Goal: Information Seeking & Learning: Learn about a topic

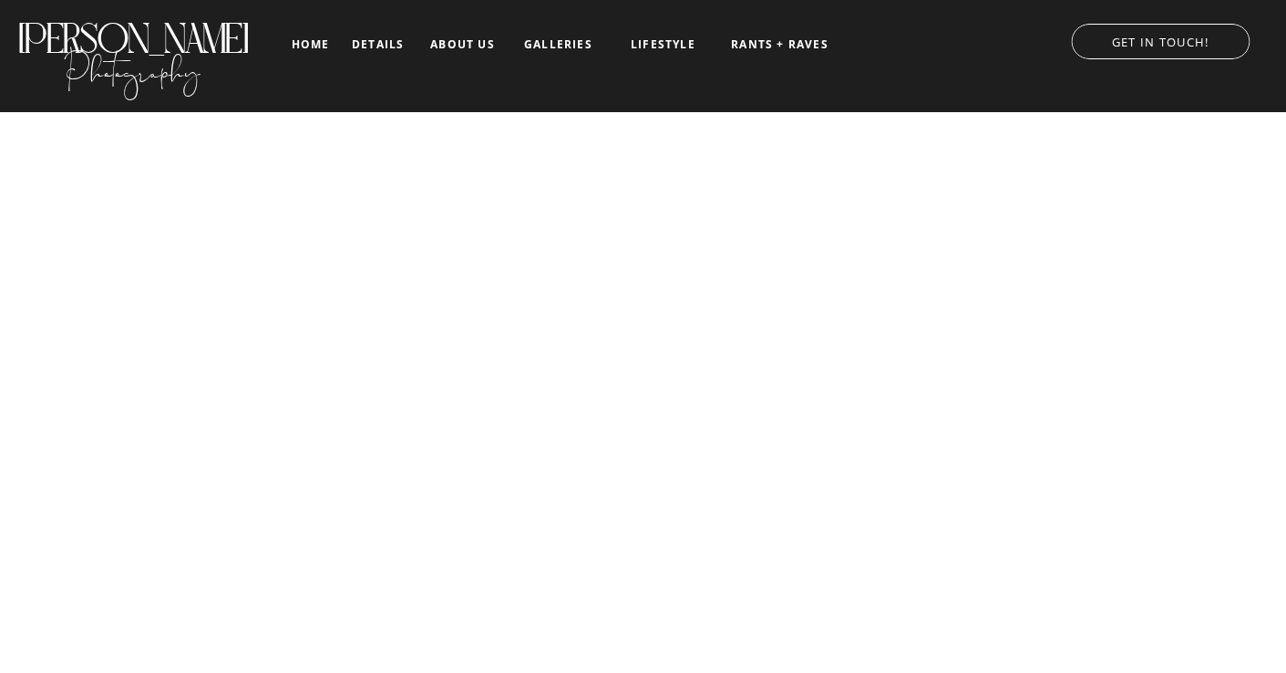
click at [548, 41] on nav "galleries" at bounding box center [558, 44] width 76 height 13
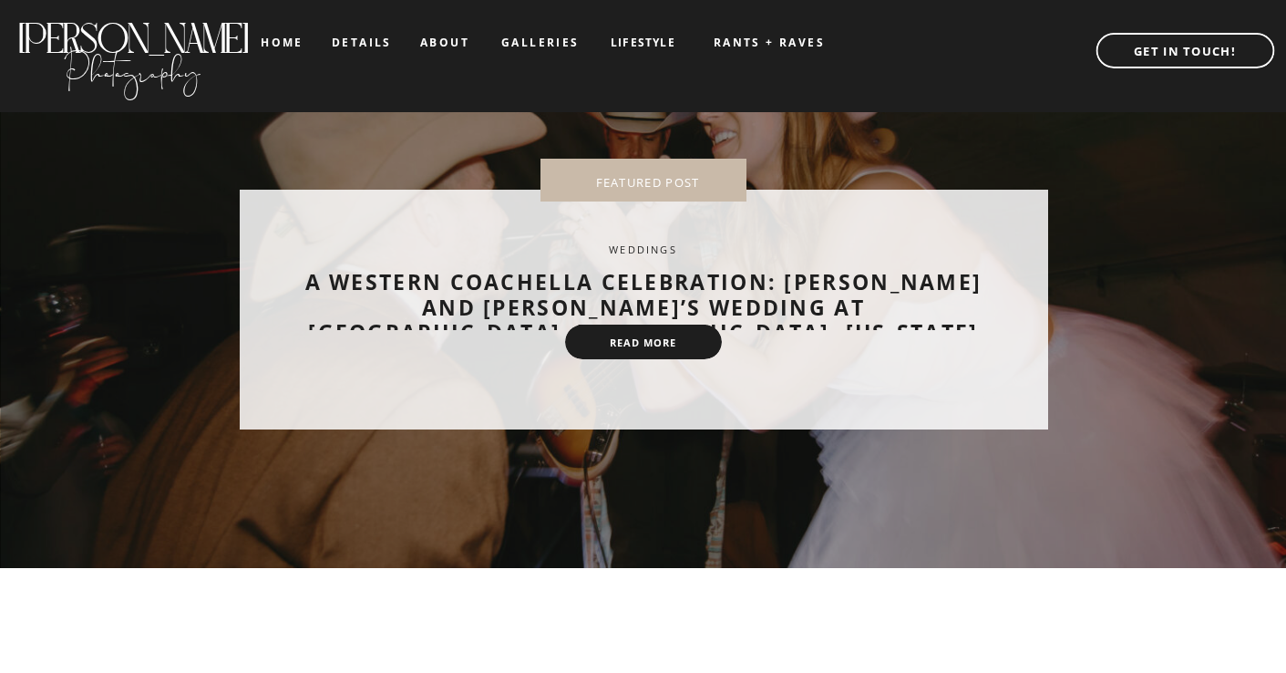
scroll to position [71, 0]
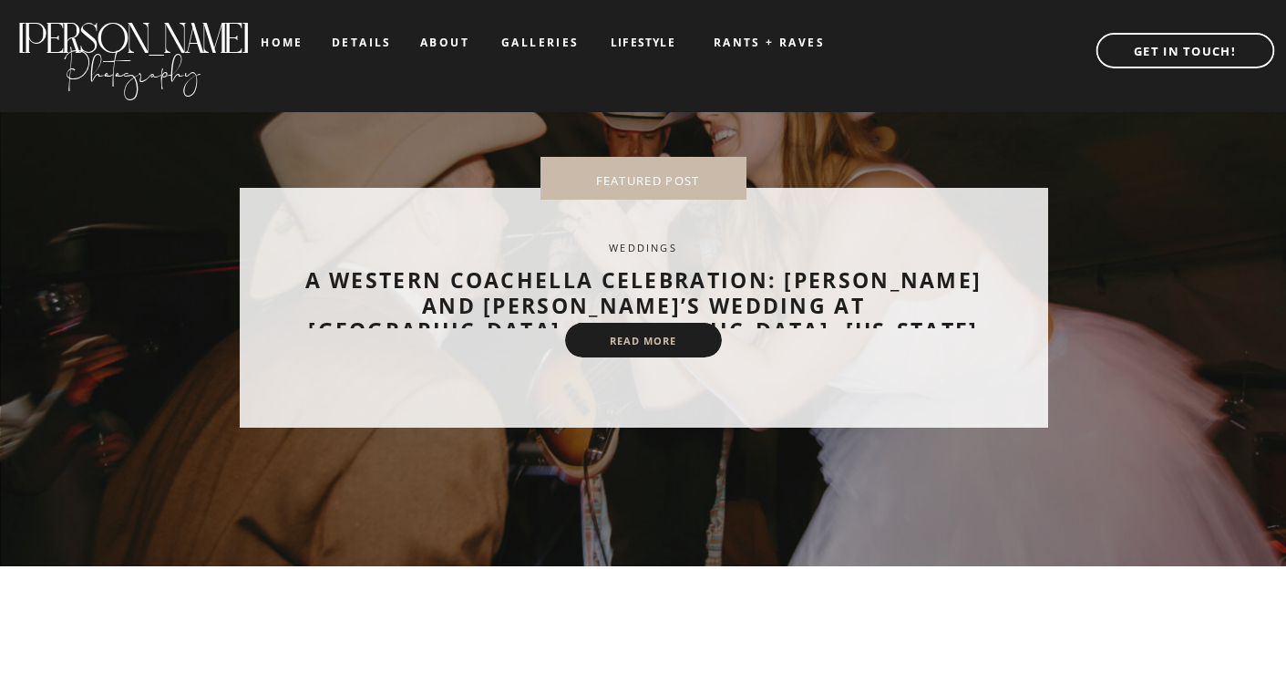
click at [659, 343] on nav "read more" at bounding box center [644, 341] width 108 height 13
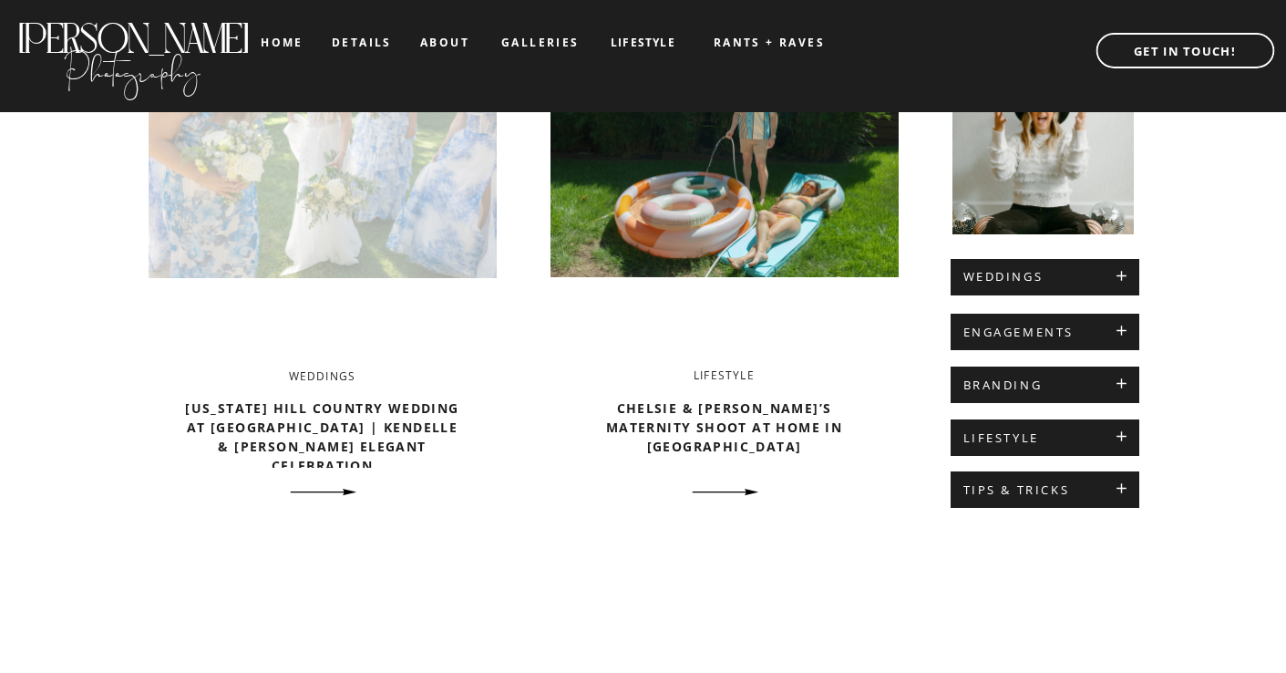
scroll to position [755, 0]
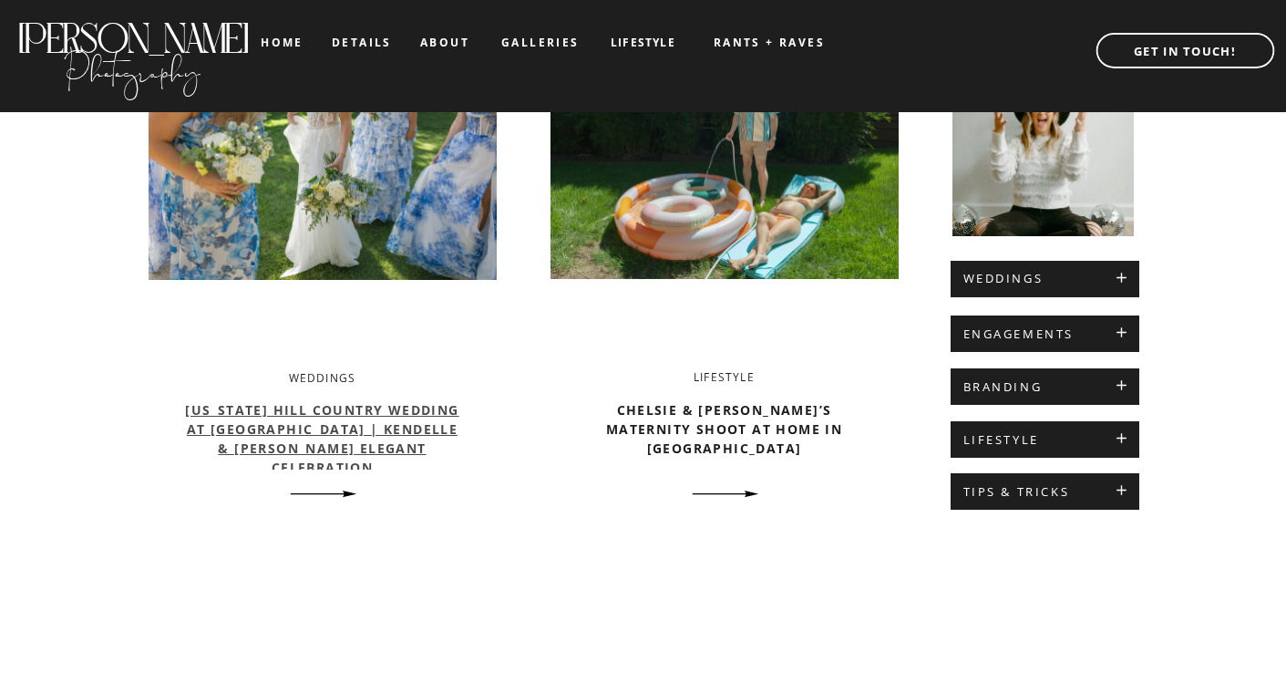
click at [302, 430] on link "Texas Hill Country Wedding at Park 31 | Kendelle & Mathew’s Elegant Celebration" at bounding box center [321, 438] width 273 height 75
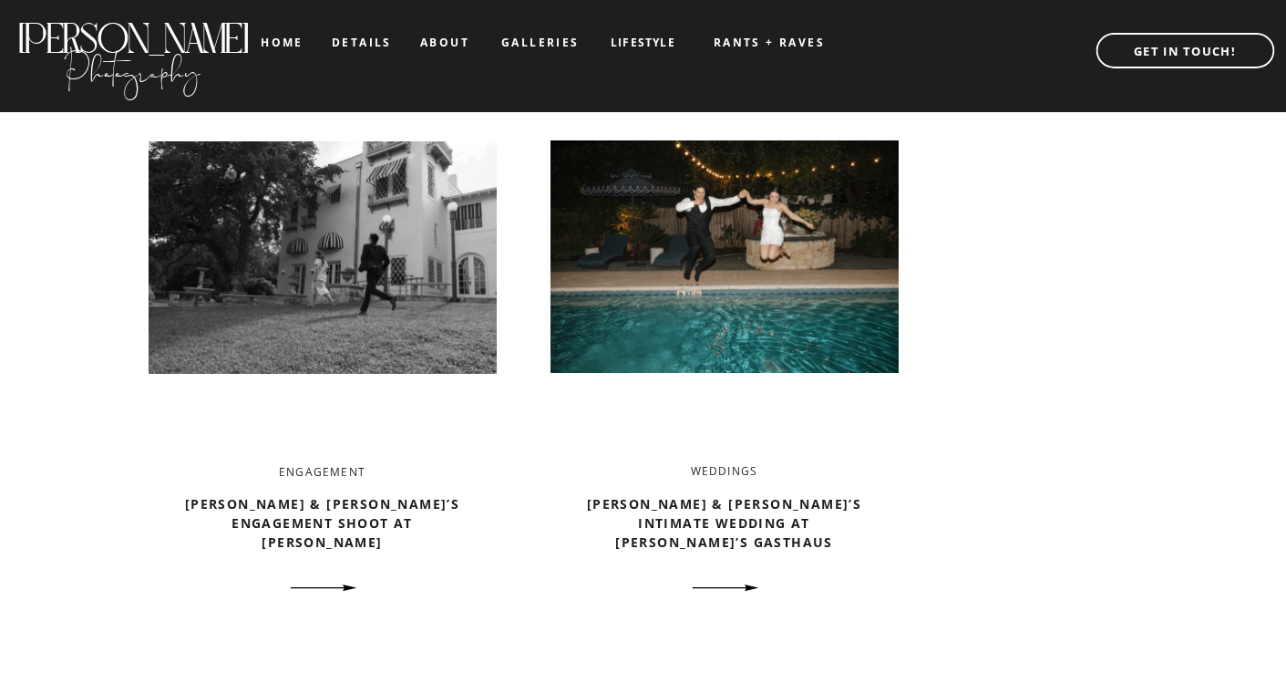
scroll to position [1361, 0]
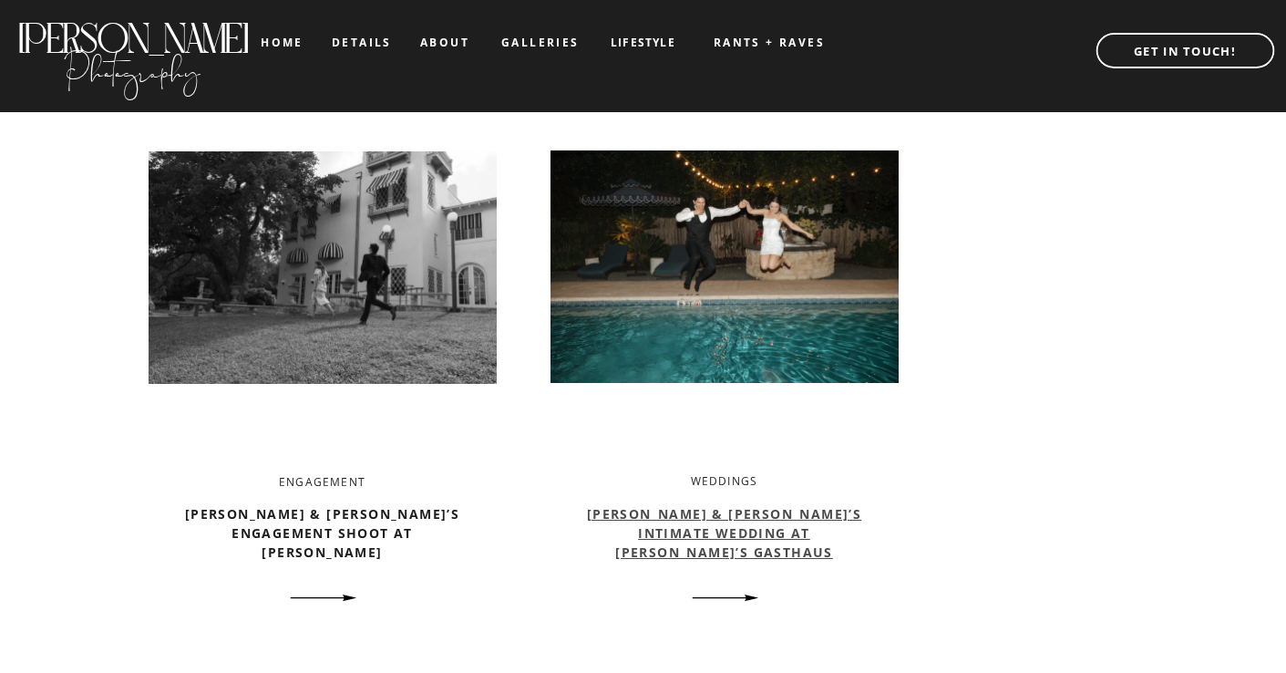
click at [700, 510] on link "Bella & Cristian’s Intimate Wedding at Sophie’s Gasthaus" at bounding box center [724, 533] width 274 height 56
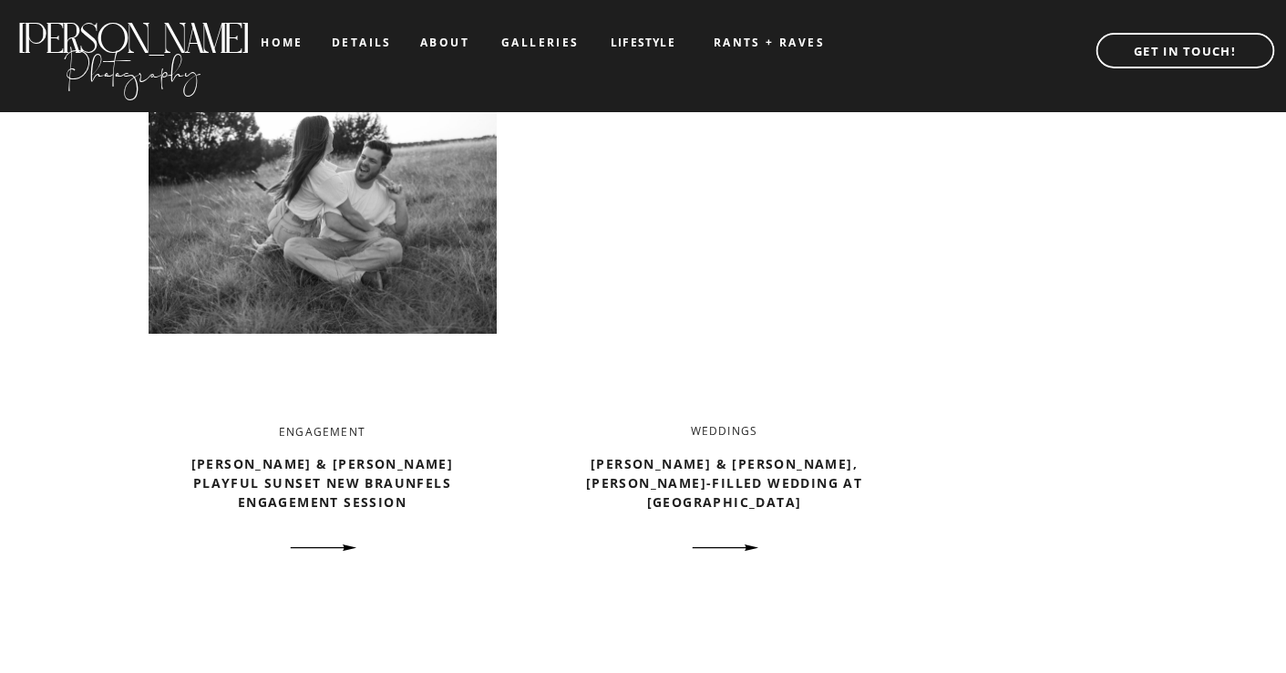
scroll to position [2832, 0]
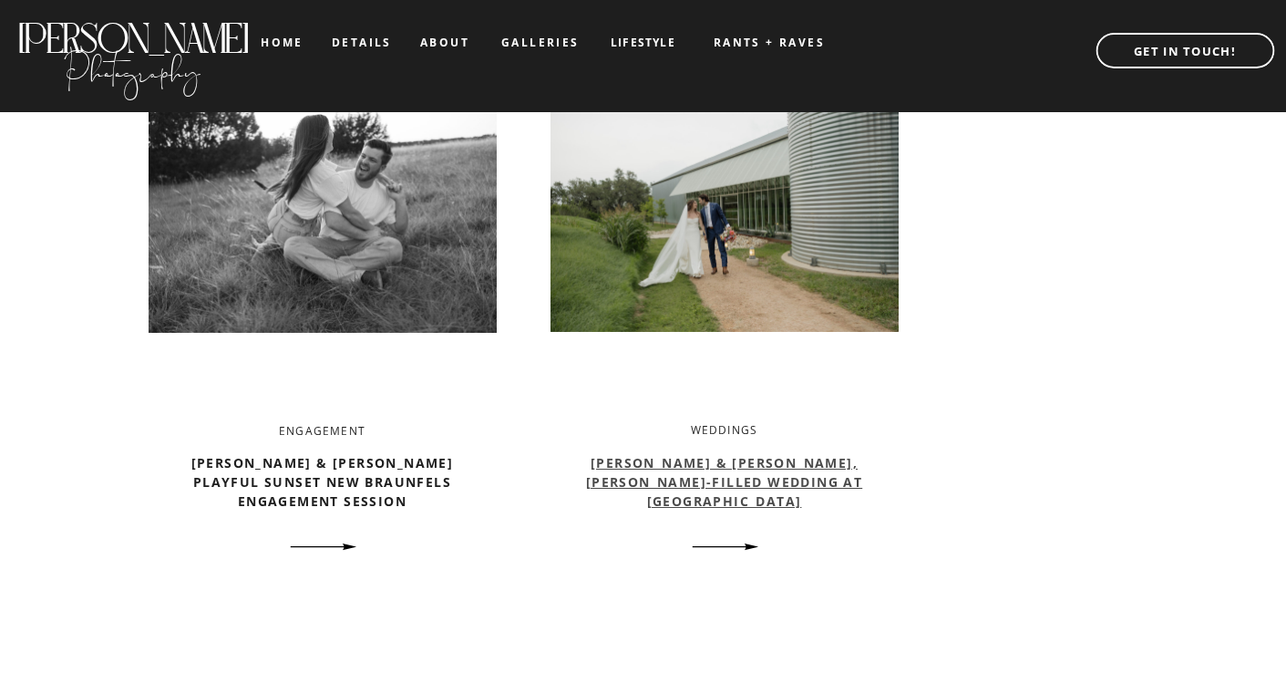
click at [718, 477] on link "[PERSON_NAME] & [PERSON_NAME], [PERSON_NAME]-Filled Wedding at [GEOGRAPHIC_DATA]" at bounding box center [724, 482] width 276 height 56
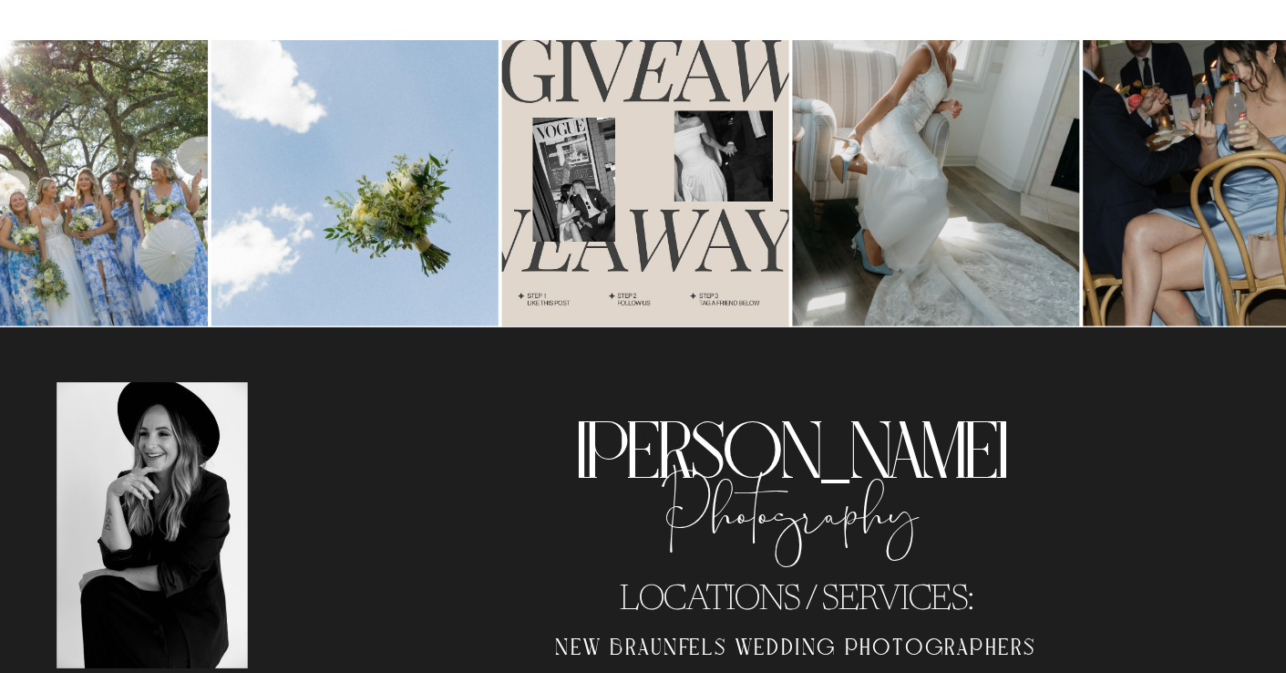
scroll to position [29767, 0]
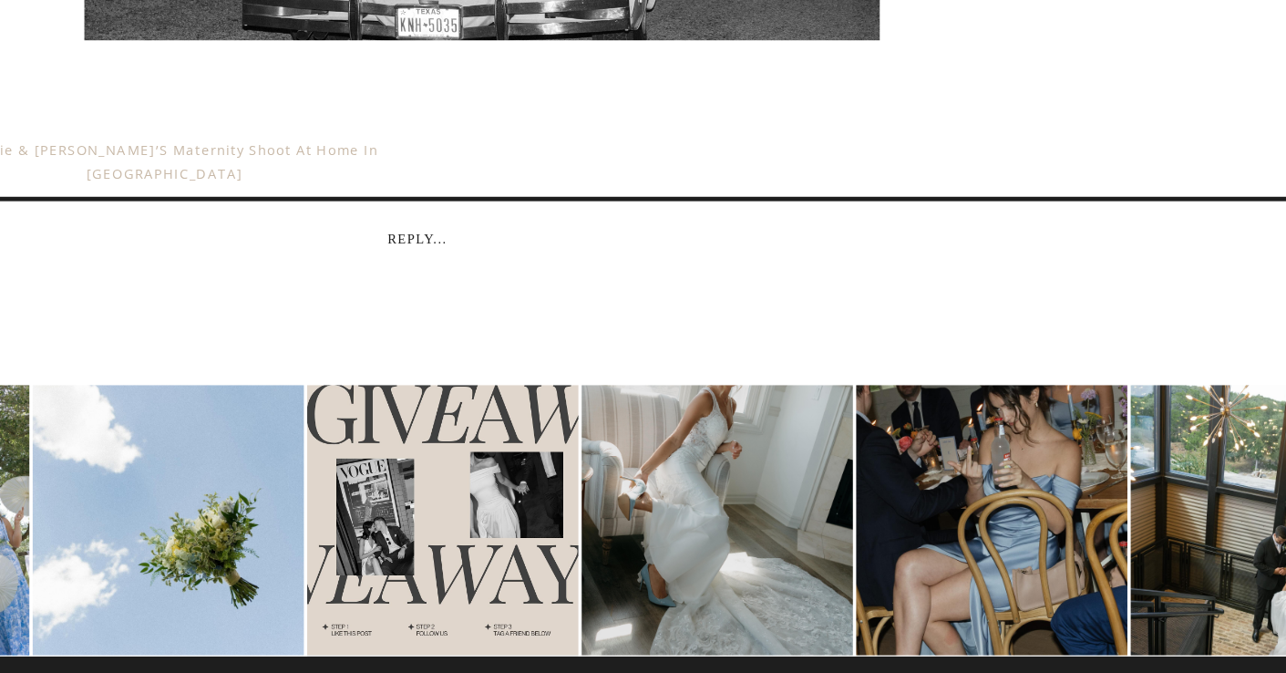
scroll to position [37829, 0]
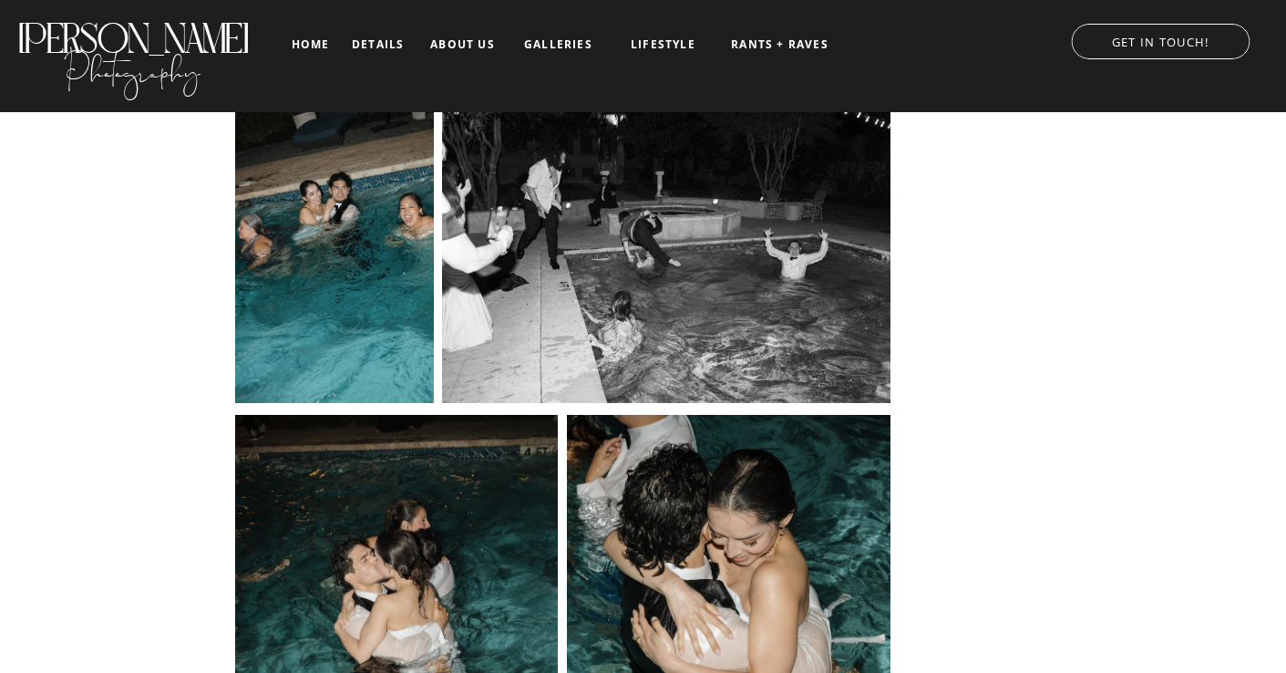
scroll to position [27247, 0]
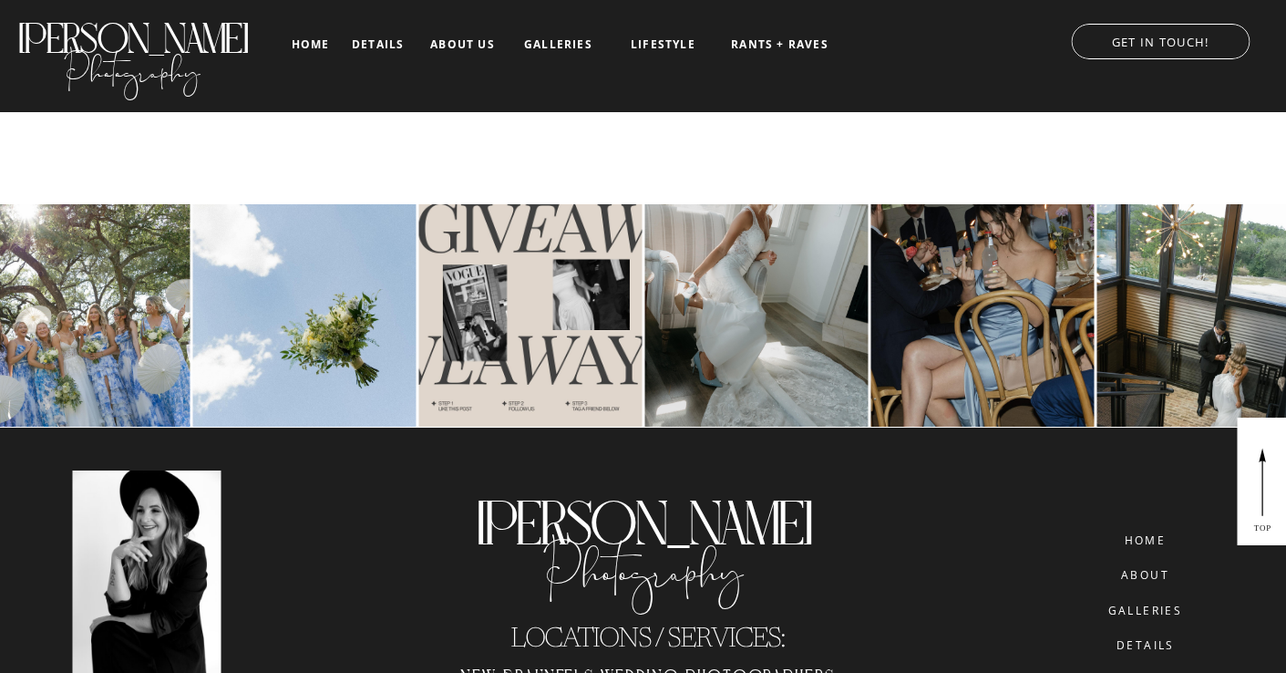
scroll to position [29625, 0]
